Goal: Transaction & Acquisition: Register for event/course

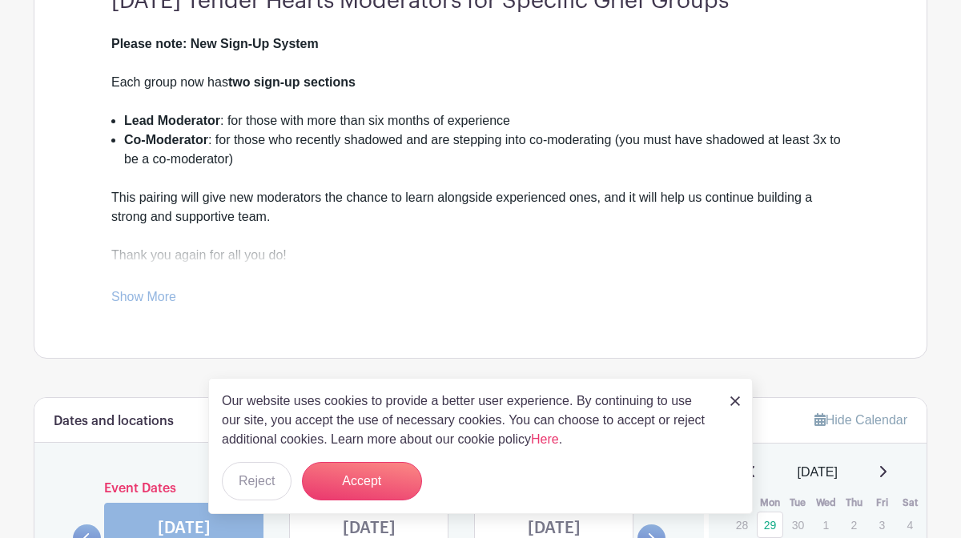
scroll to position [490, 0]
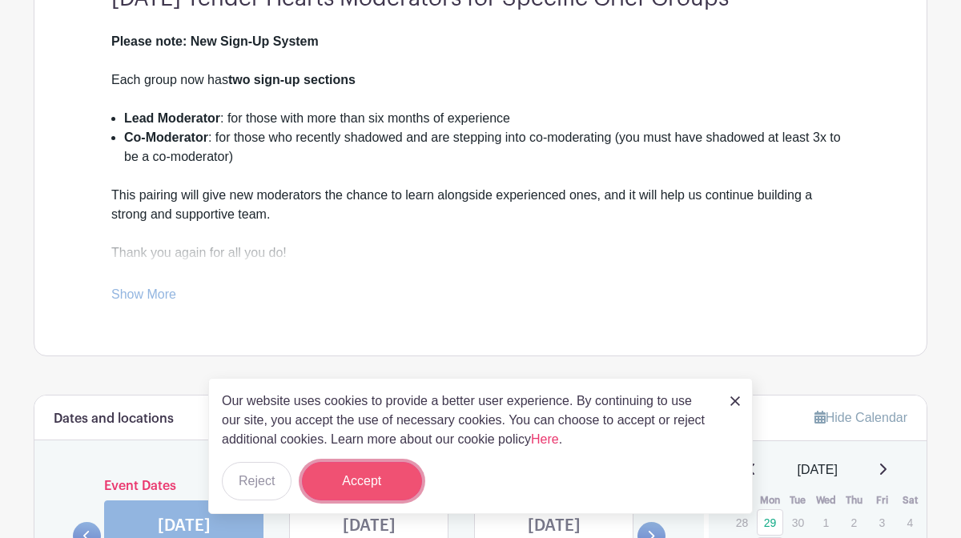
click at [376, 485] on button "Accept" at bounding box center [362, 481] width 120 height 38
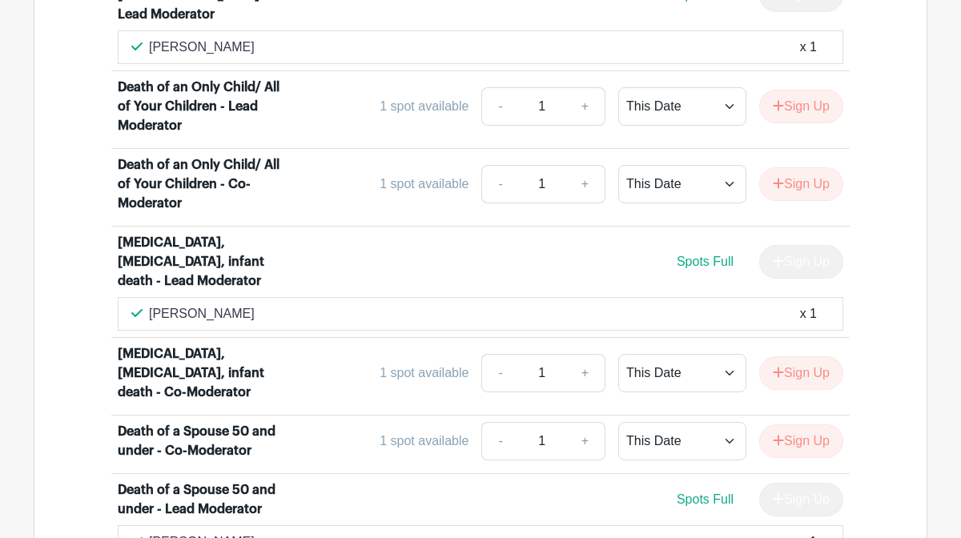
scroll to position [1942, 0]
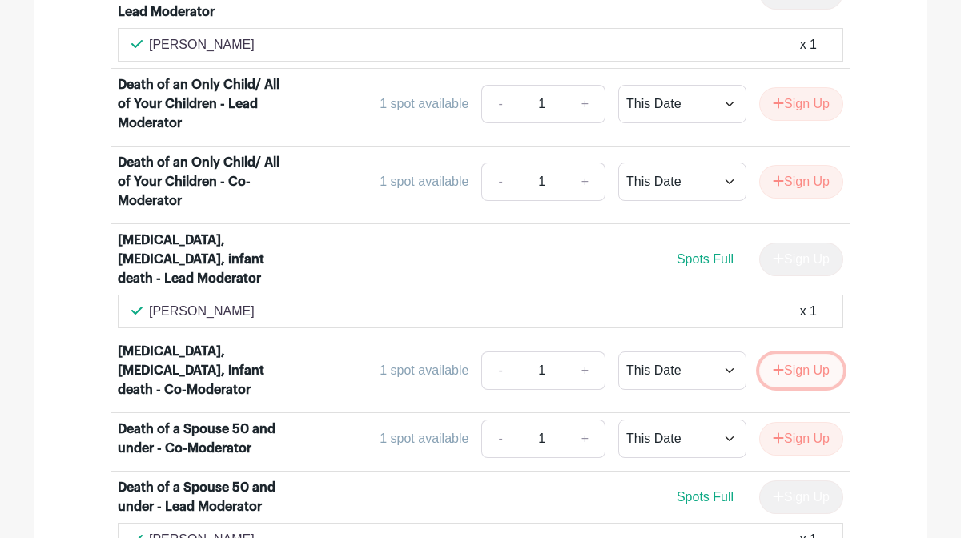
click at [800, 354] on button "Sign Up" at bounding box center [802, 371] width 84 height 34
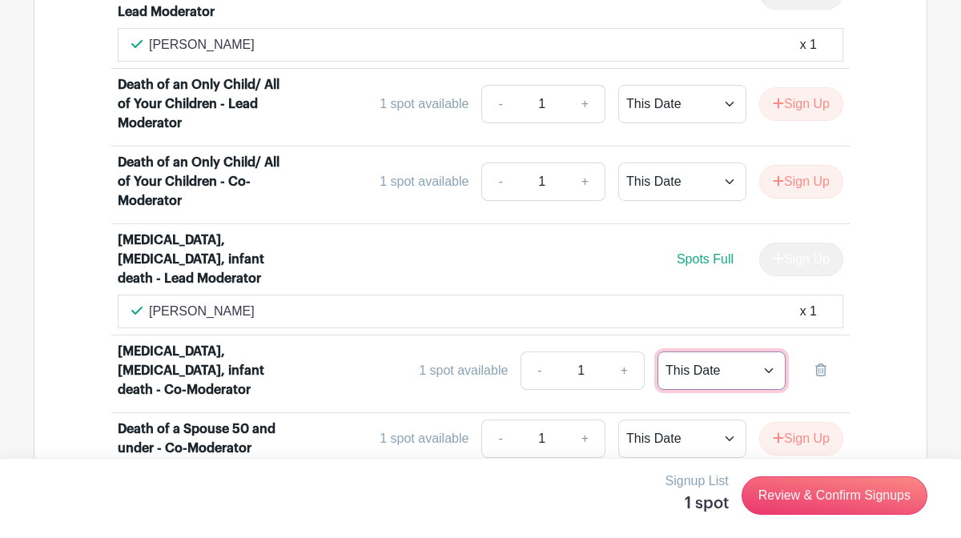
click at [772, 352] on select "This Date Select Dates" at bounding box center [722, 371] width 128 height 38
click at [658, 352] on select "This Date Select Dates" at bounding box center [722, 371] width 128 height 38
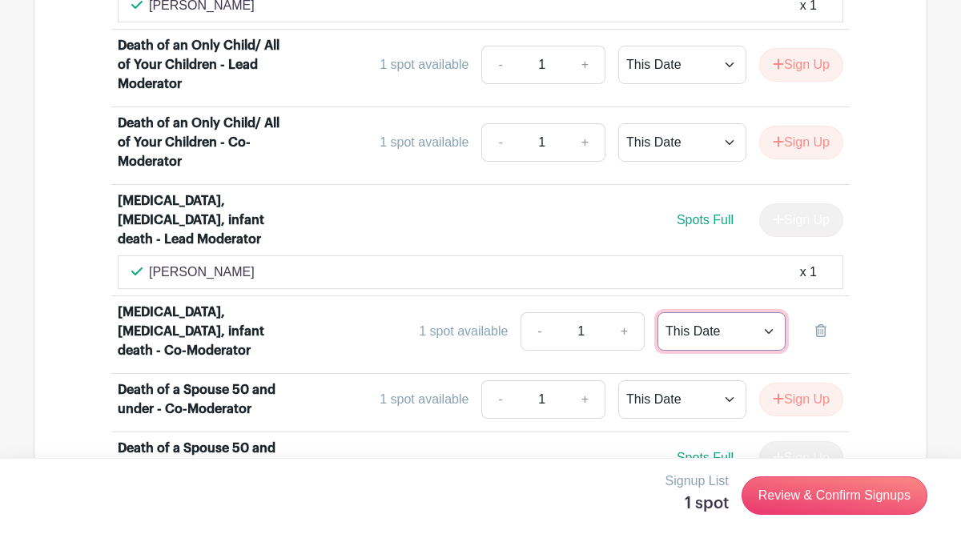
scroll to position [1985, 0]
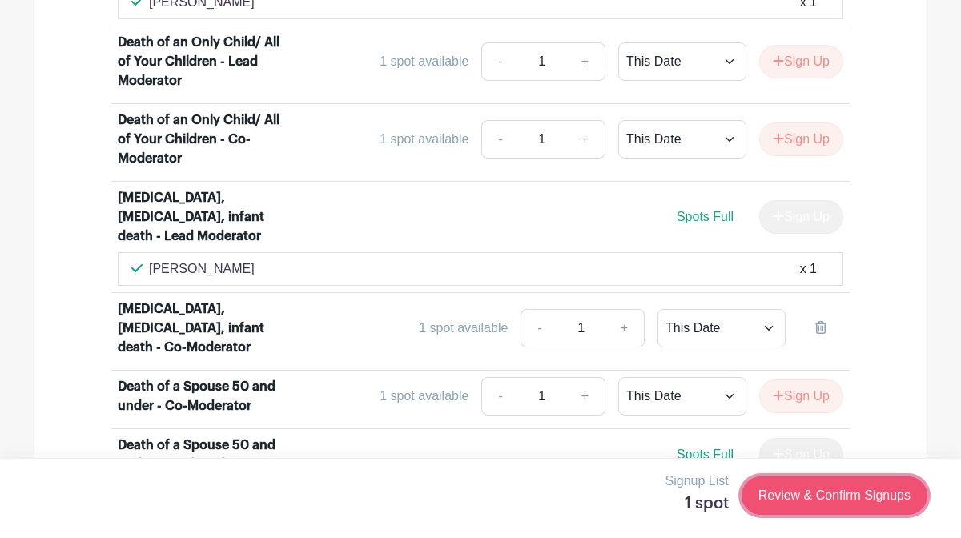
click at [822, 502] on link "Review & Confirm Signups" at bounding box center [835, 496] width 186 height 38
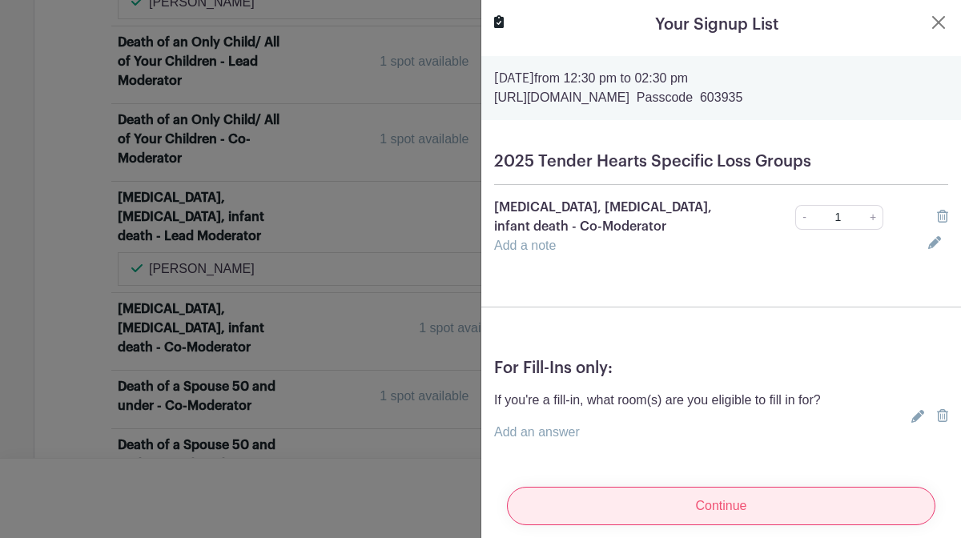
click at [720, 512] on input "Continue" at bounding box center [721, 506] width 429 height 38
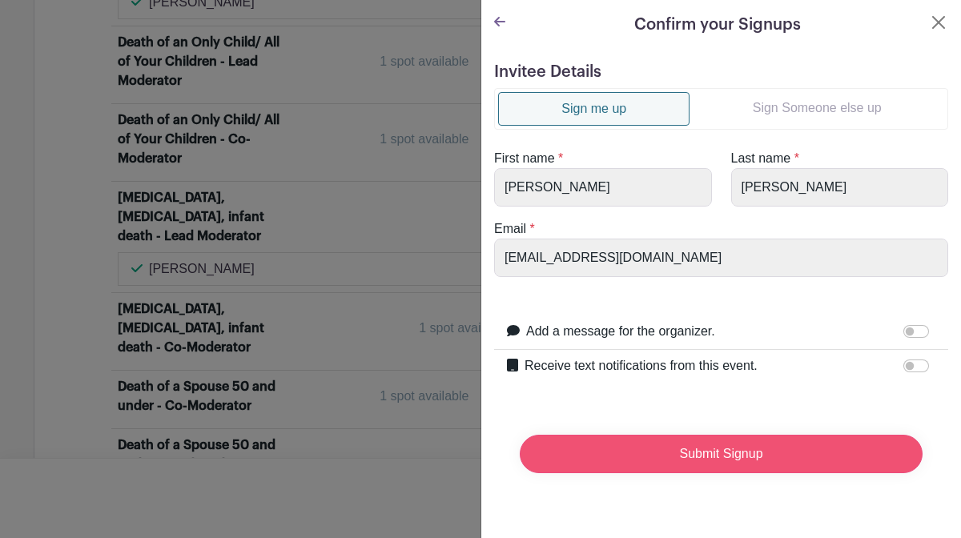
click at [709, 453] on input "Submit Signup" at bounding box center [721, 454] width 403 height 38
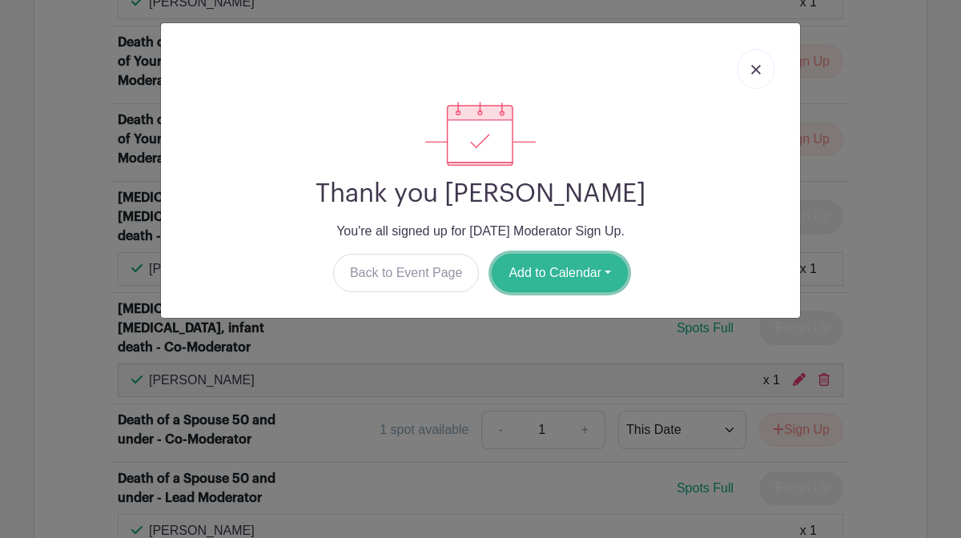
click at [565, 271] on button "Add to Calendar" at bounding box center [560, 273] width 136 height 38
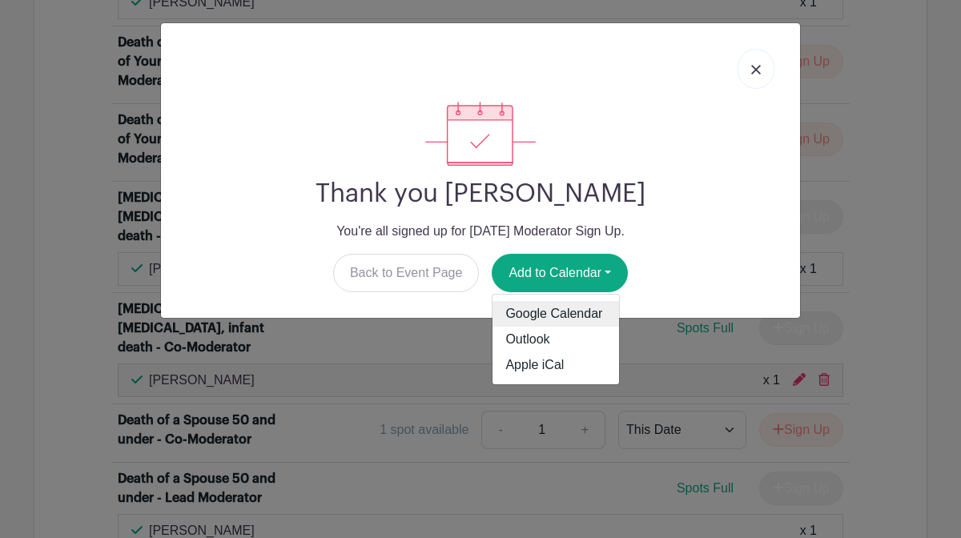
click at [574, 312] on link "Google Calendar" at bounding box center [556, 314] width 127 height 26
